Goal: Task Accomplishment & Management: Use online tool/utility

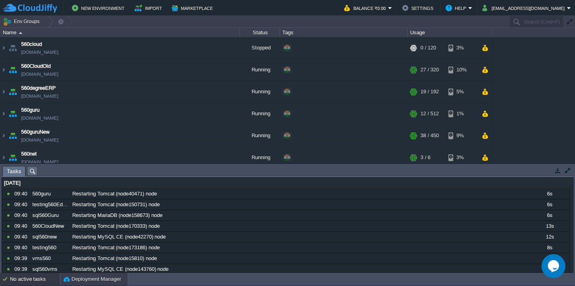
click at [89, 282] on button "Deployment Manager" at bounding box center [93, 280] width 58 height 8
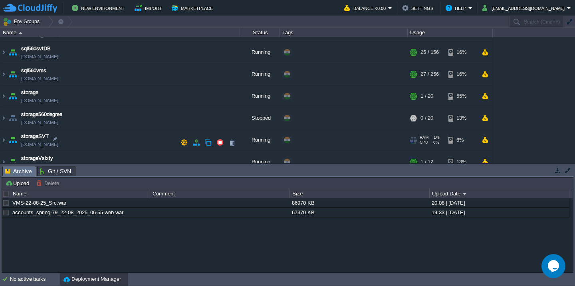
scroll to position [423, 0]
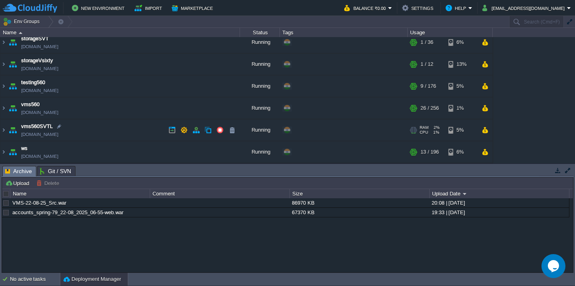
click at [117, 139] on td "vms560SVTL [DOMAIN_NAME]" at bounding box center [120, 130] width 240 height 22
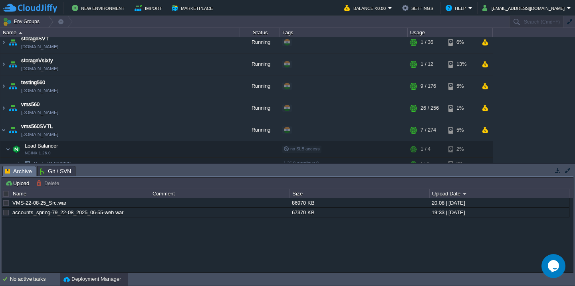
scroll to position [493, 0]
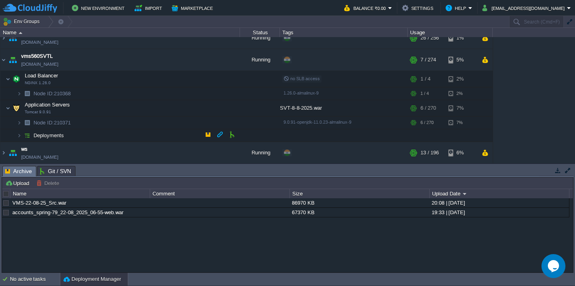
click at [99, 138] on td "Deployments" at bounding box center [120, 135] width 240 height 13
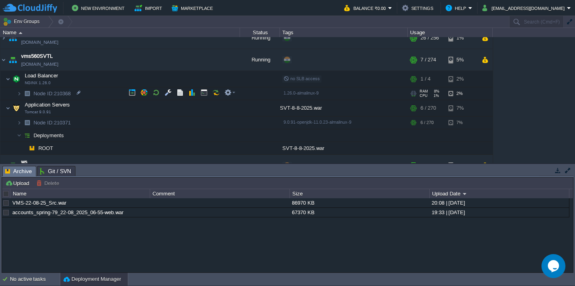
click at [99, 93] on td "Node ID: 210368" at bounding box center [120, 93] width 240 height 13
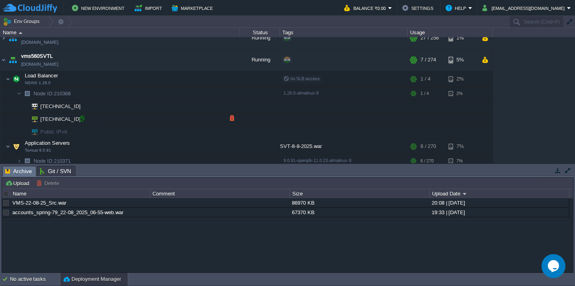
click at [83, 119] on div at bounding box center [81, 118] width 7 height 7
click at [16, 182] on button "Upload" at bounding box center [18, 183] width 26 height 7
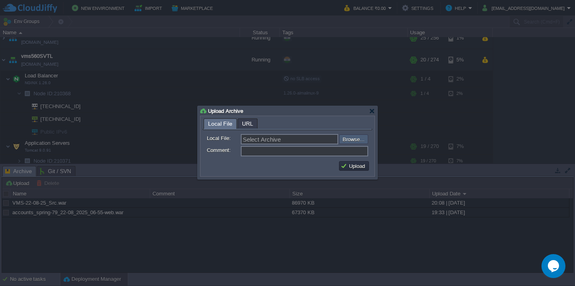
click at [349, 144] on input "file" at bounding box center [317, 140] width 101 height 10
type input "C:\fakepath\VMS_Log-23-8-2025.war"
type input "VMS_Log-23-8-2025.war"
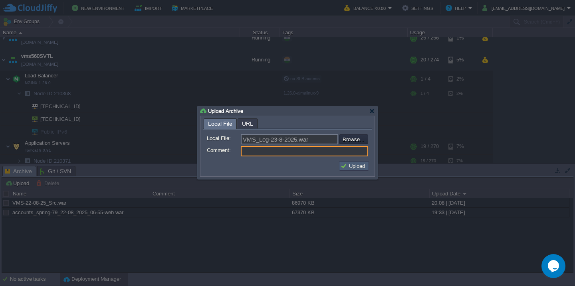
click at [356, 169] on button "Upload" at bounding box center [354, 166] width 27 height 7
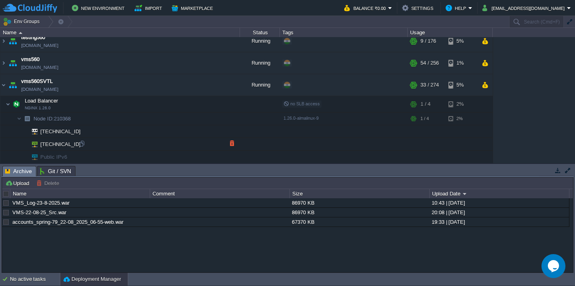
scroll to position [443, 0]
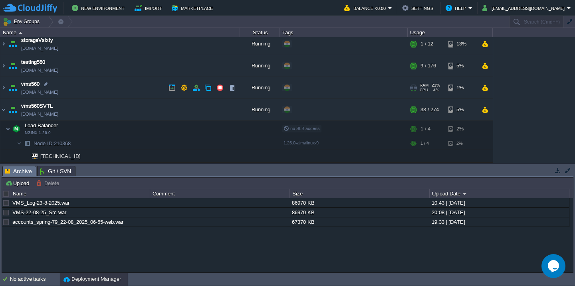
click at [113, 97] on td "vms560 [DOMAIN_NAME]" at bounding box center [120, 88] width 240 height 22
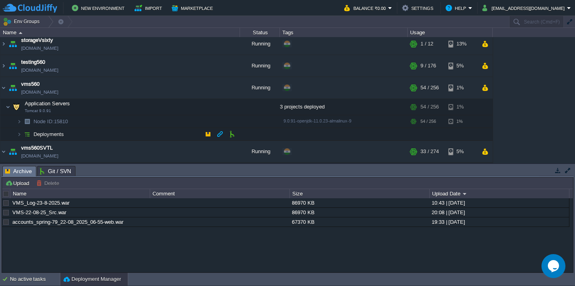
click at [108, 135] on td "Deployments" at bounding box center [120, 134] width 240 height 13
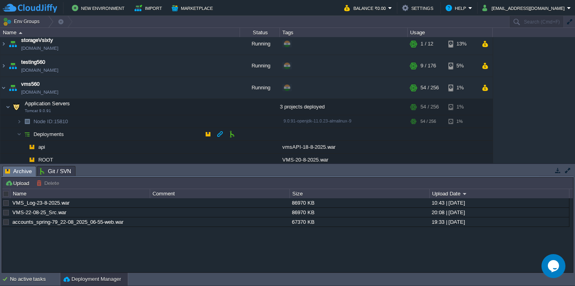
scroll to position [473, 0]
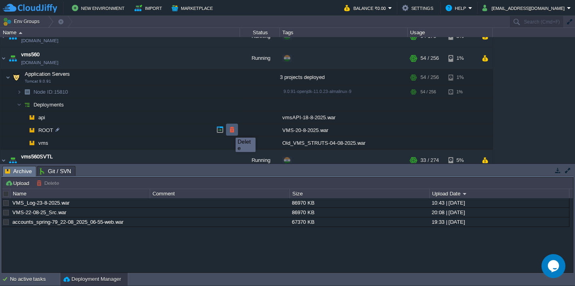
click at [230, 131] on button "button" at bounding box center [232, 129] width 7 height 7
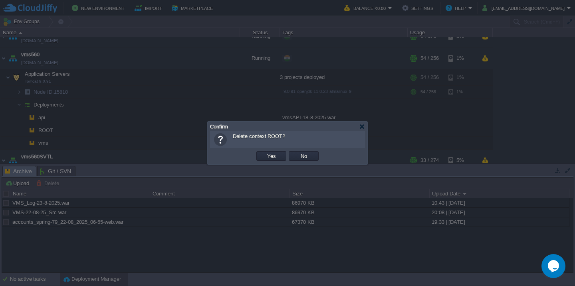
click at [265, 153] on button "Yes" at bounding box center [272, 156] width 14 height 7
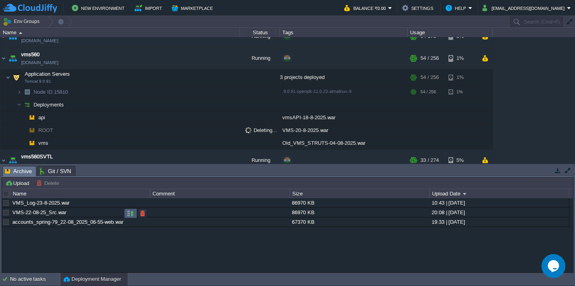
click at [130, 215] on button "button" at bounding box center [130, 213] width 7 height 7
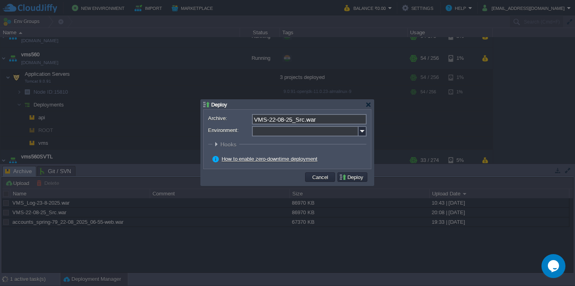
click at [286, 133] on input "Environment:" at bounding box center [305, 131] width 107 height 10
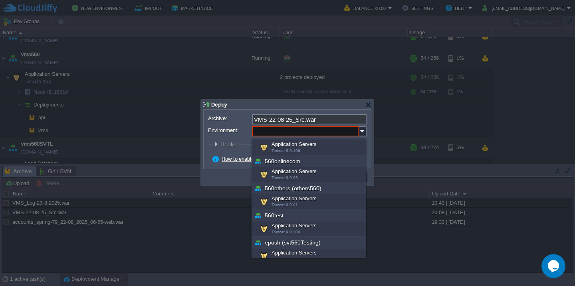
scroll to position [260, 0]
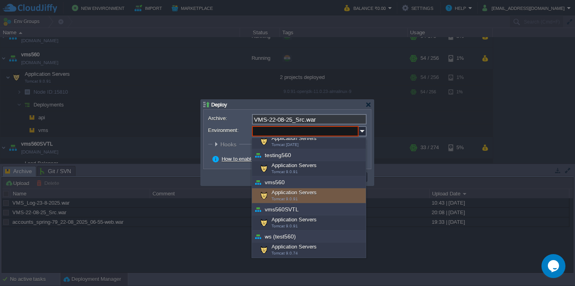
click at [304, 195] on div "Application Servers Tomcat 9.0.91" at bounding box center [309, 196] width 114 height 15
type input "Application Servers (vms560)"
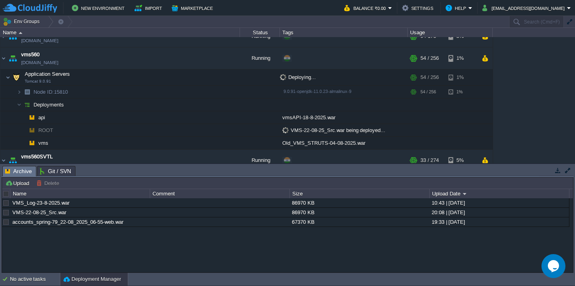
scroll to position [0, 0]
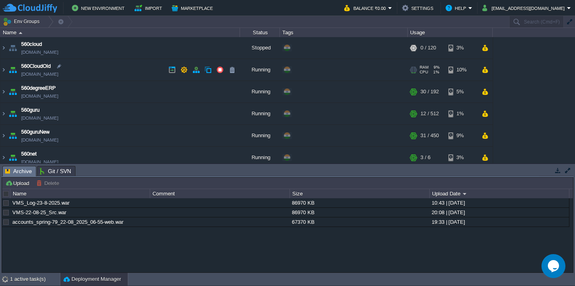
click at [116, 72] on td "560CloudOld [DOMAIN_NAME]" at bounding box center [120, 70] width 240 height 22
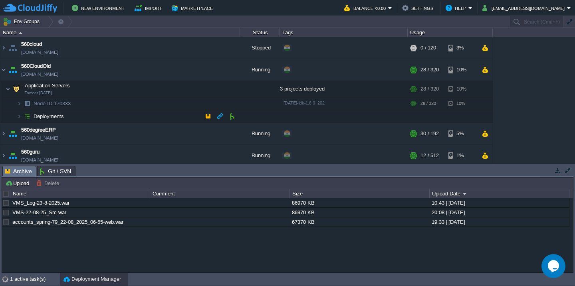
click at [100, 116] on td "Deployments" at bounding box center [120, 116] width 240 height 13
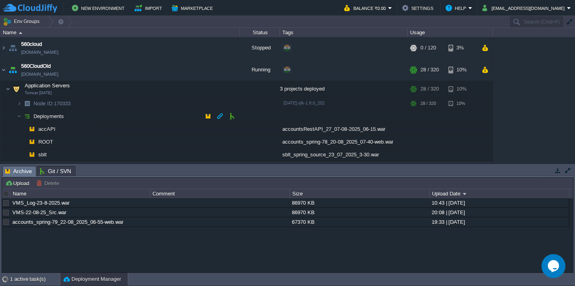
scroll to position [38, 0]
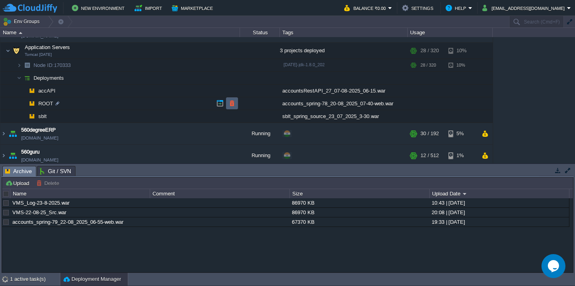
click at [230, 101] on button "button" at bounding box center [232, 103] width 7 height 7
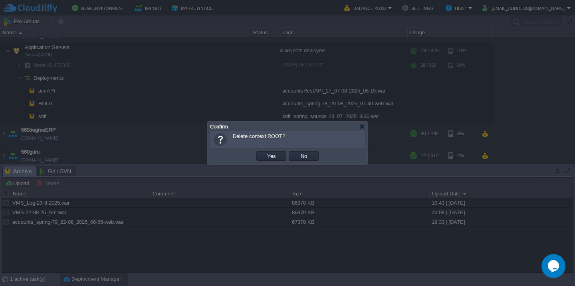
click at [265, 153] on button "Yes" at bounding box center [272, 156] width 14 height 7
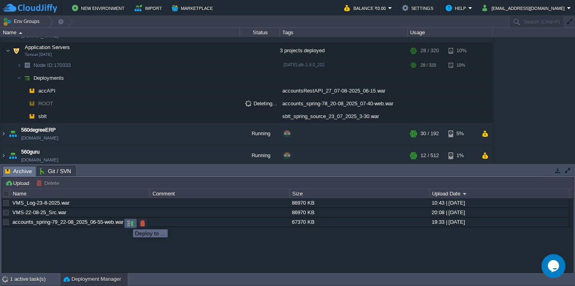
click at [127, 223] on button "button" at bounding box center [130, 223] width 7 height 7
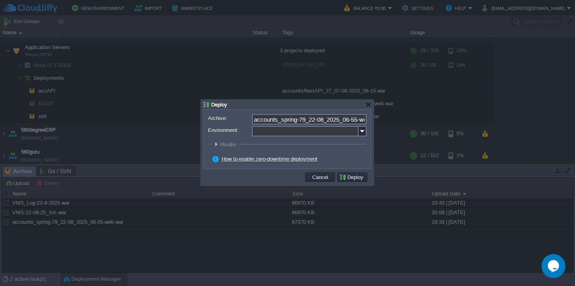
click at [278, 133] on input "Environment:" at bounding box center [305, 131] width 107 height 10
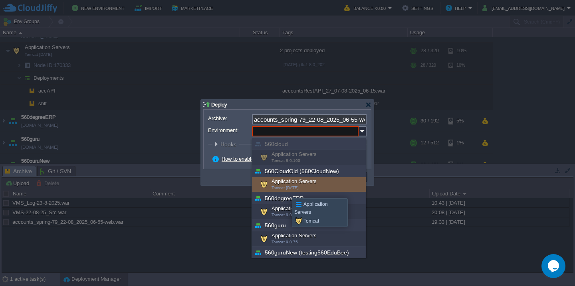
click at [286, 191] on div "Application Servers Tomcat [DATE]" at bounding box center [309, 184] width 114 height 15
type input "Application Servers (560CloudOld (560CloudNew))"
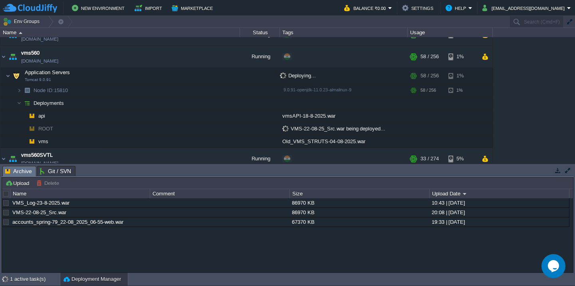
scroll to position [703, 0]
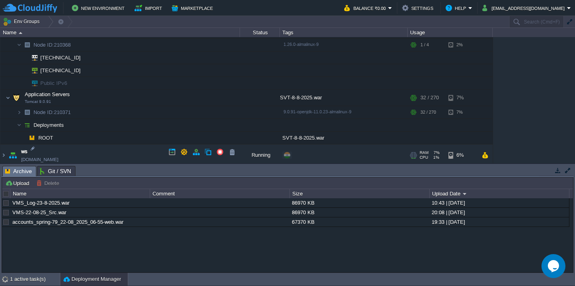
click at [101, 159] on td "ws [DOMAIN_NAME]" at bounding box center [120, 156] width 240 height 22
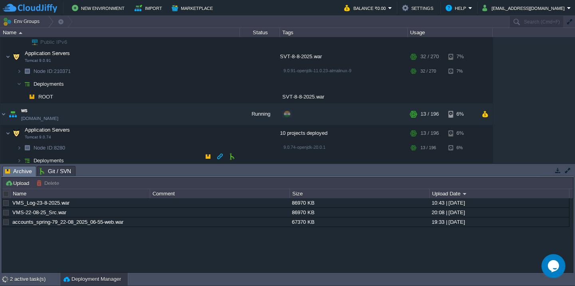
click at [101, 158] on td "Deployments" at bounding box center [120, 161] width 240 height 13
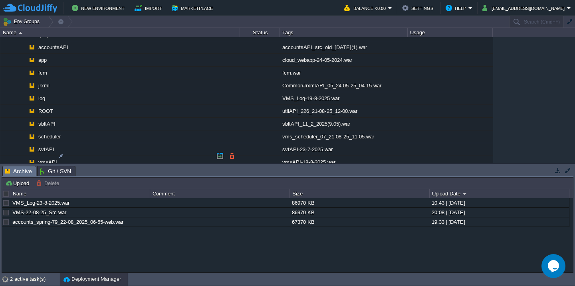
scroll to position [869, 0]
click at [231, 93] on button "button" at bounding box center [232, 92] width 7 height 7
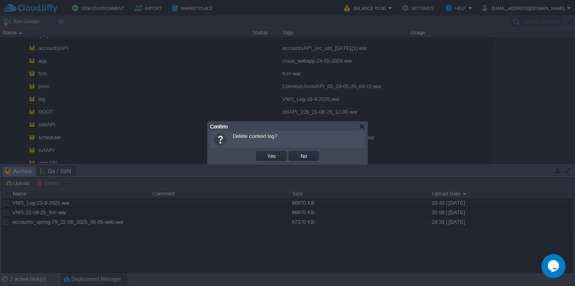
click at [265, 153] on button "Yes" at bounding box center [272, 156] width 14 height 7
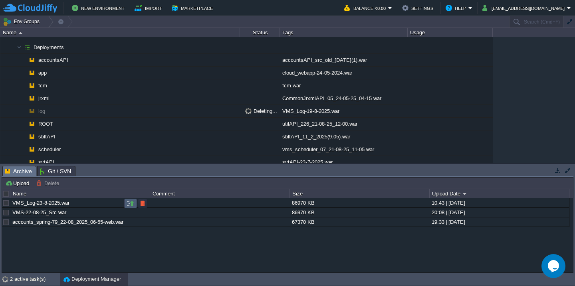
click at [129, 204] on button "button" at bounding box center [130, 203] width 7 height 7
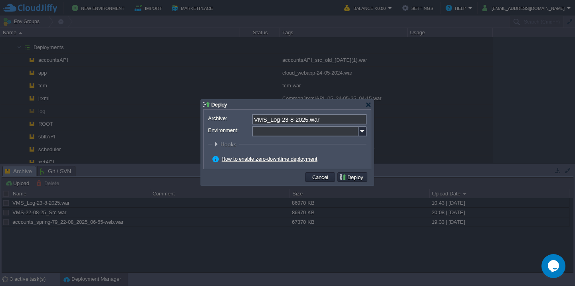
click at [311, 133] on input "Environment:" at bounding box center [305, 131] width 107 height 10
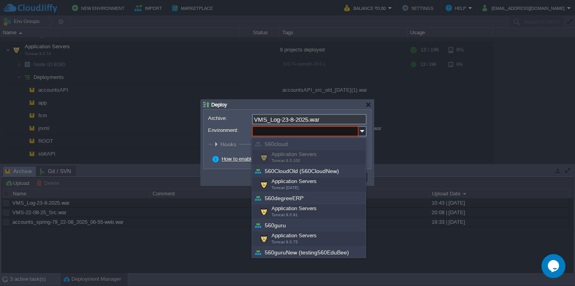
scroll to position [260, 0]
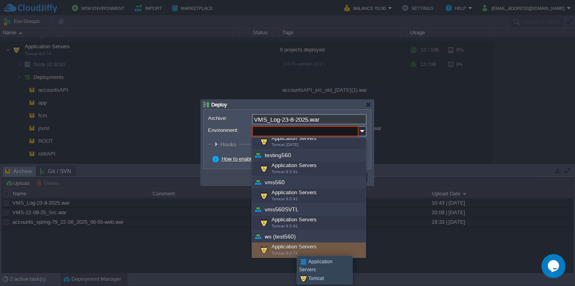
click at [291, 249] on div "Application Servers Tomcat 9.0.74" at bounding box center [309, 250] width 114 height 15
type input "Application Servers (ws (test560))"
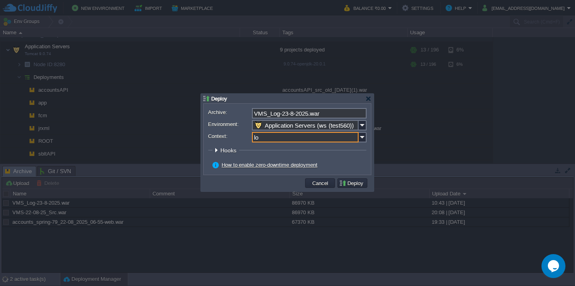
type input "log"
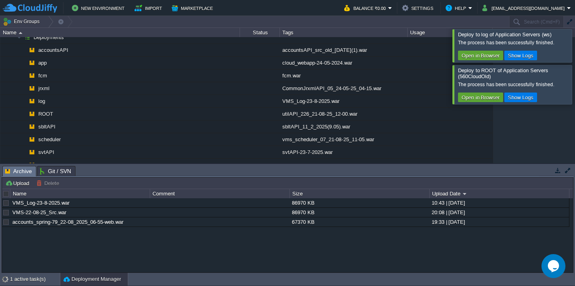
scroll to position [802, 0]
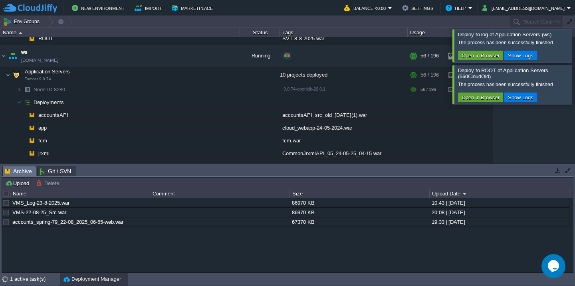
click at [575, 52] on div at bounding box center [585, 45] width 0 height 33
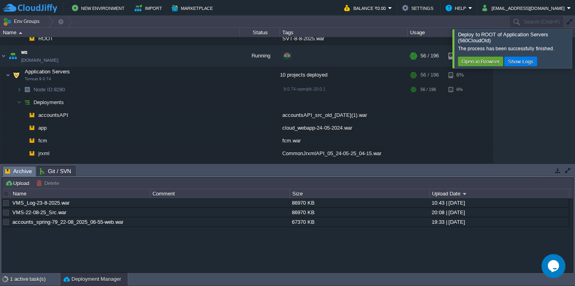
click at [575, 65] on div at bounding box center [585, 48] width 0 height 39
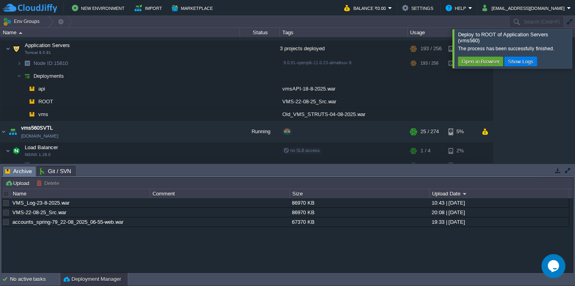
click at [575, 54] on div at bounding box center [585, 48] width 0 height 39
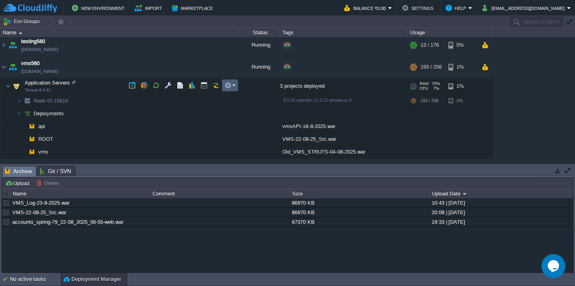
scroll to position [538, 0]
